Goal: Task Accomplishment & Management: Manage account settings

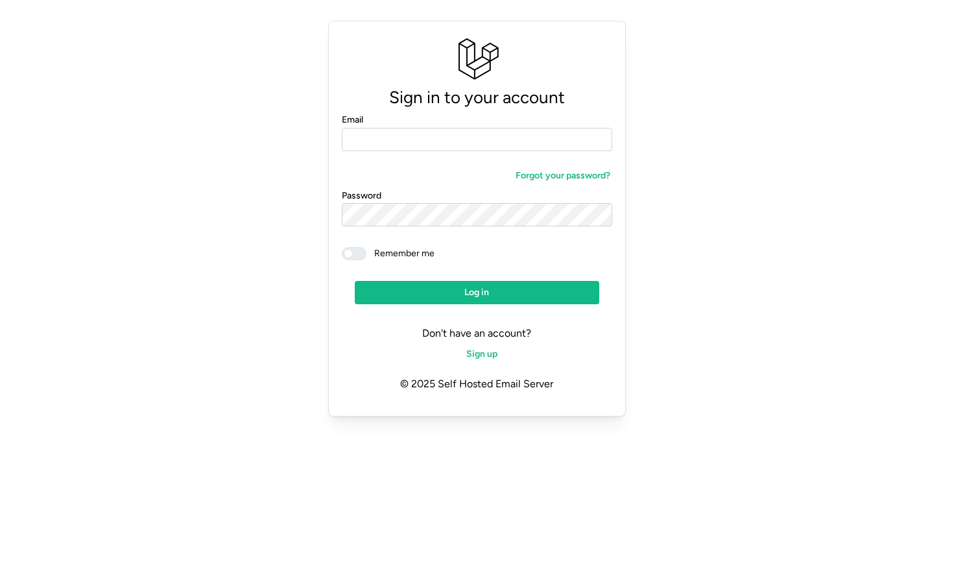
click at [380, 137] on input "Email" at bounding box center [477, 139] width 270 height 23
type input "**********"
click at [445, 287] on span "Log in" at bounding box center [476, 292] width 219 height 22
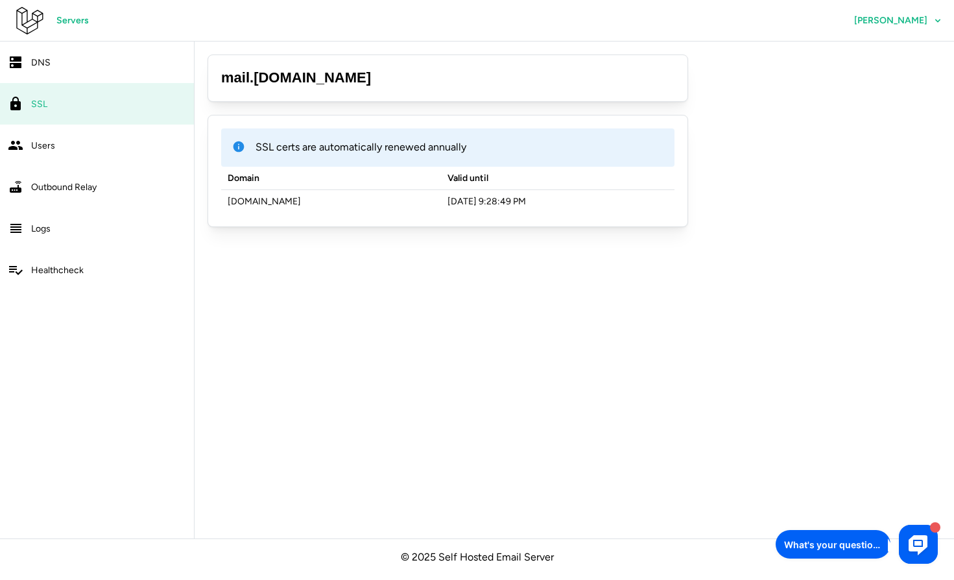
click at [858, 6] on div "Servers [PERSON_NAME]" at bounding box center [483, 20] width 941 height 41
click at [878, 21] on span "[PERSON_NAME]" at bounding box center [890, 20] width 73 height 9
click at [906, 48] on span "Profile" at bounding box center [908, 57] width 27 height 22
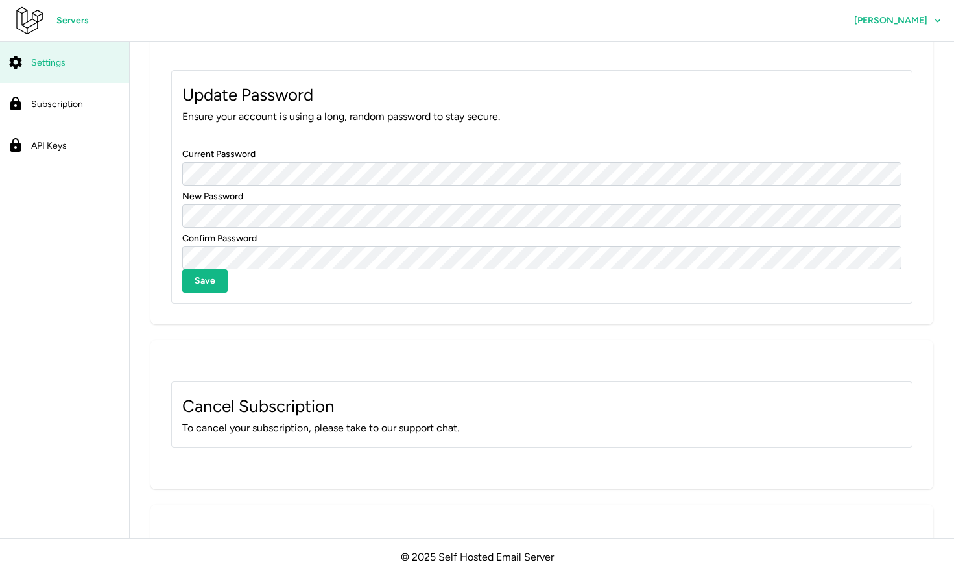
scroll to position [631, 0]
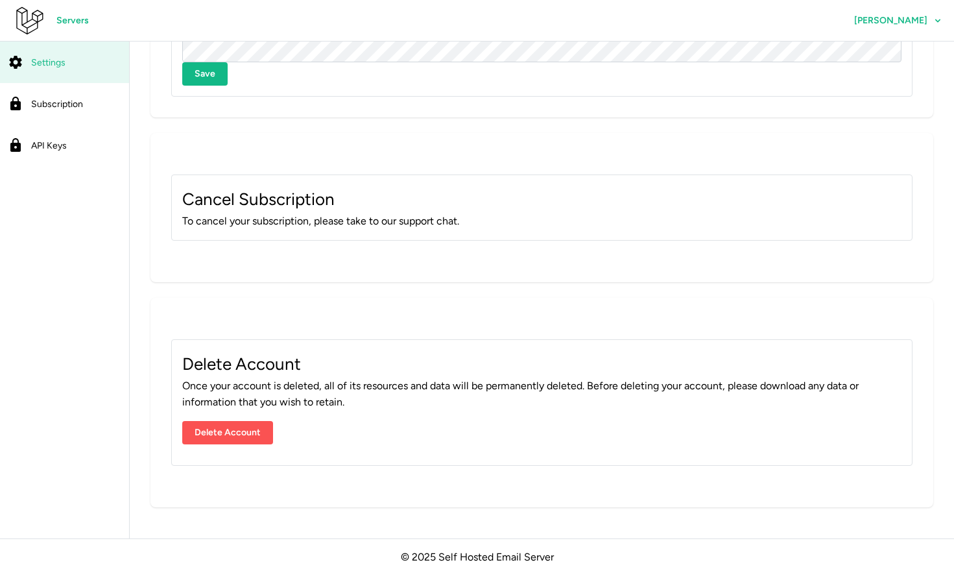
click at [283, 216] on p "To cancel your subscription, please take to our support chat." at bounding box center [541, 221] width 719 height 16
click at [897, 18] on span "[PERSON_NAME]" at bounding box center [890, 20] width 73 height 9
click at [79, 22] on span "Servers" at bounding box center [72, 21] width 32 height 22
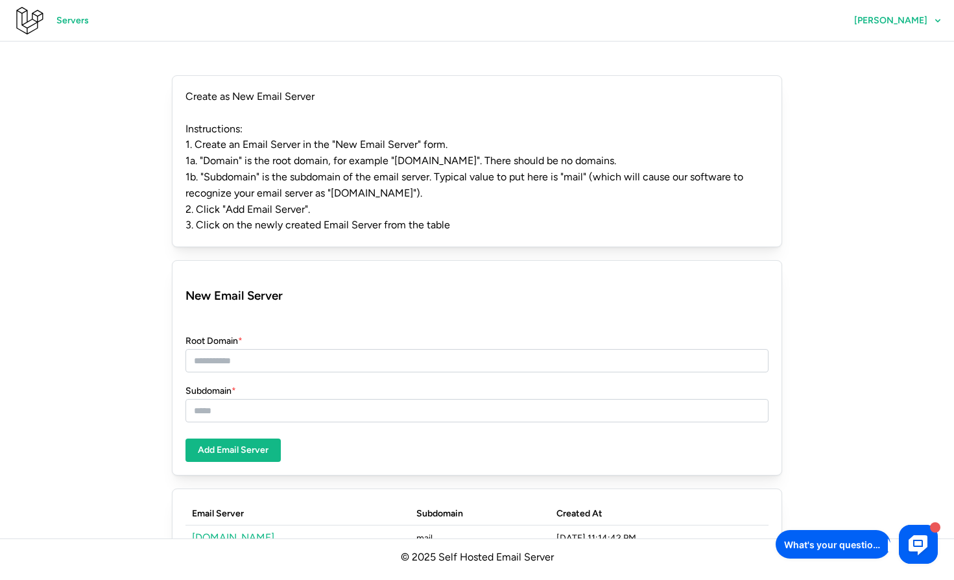
click at [381, 191] on p "1b. "Subdomain" is the subdomain of the email server. Typical value to put here…" at bounding box center [476, 185] width 583 height 32
copy p "selfhostedemailserver"
